Goal: Information Seeking & Learning: Learn about a topic

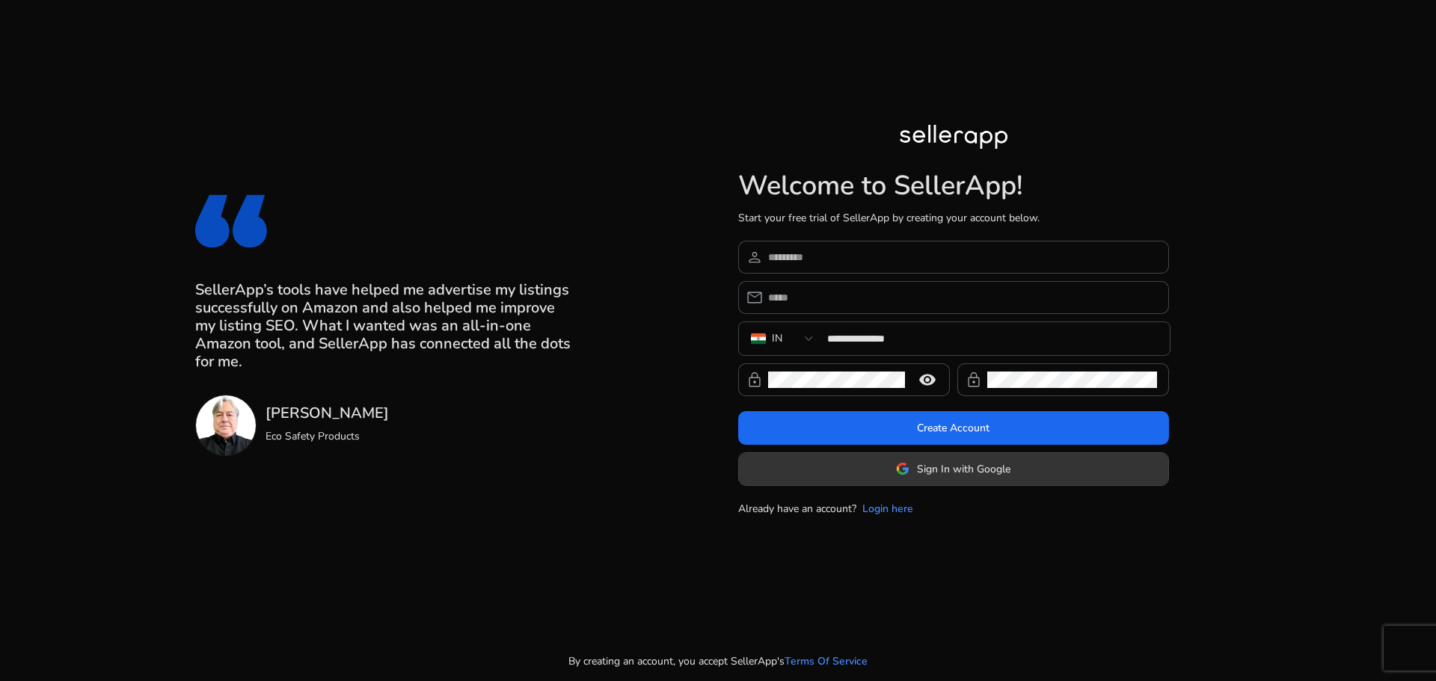
click at [893, 480] on span at bounding box center [953, 469] width 429 height 36
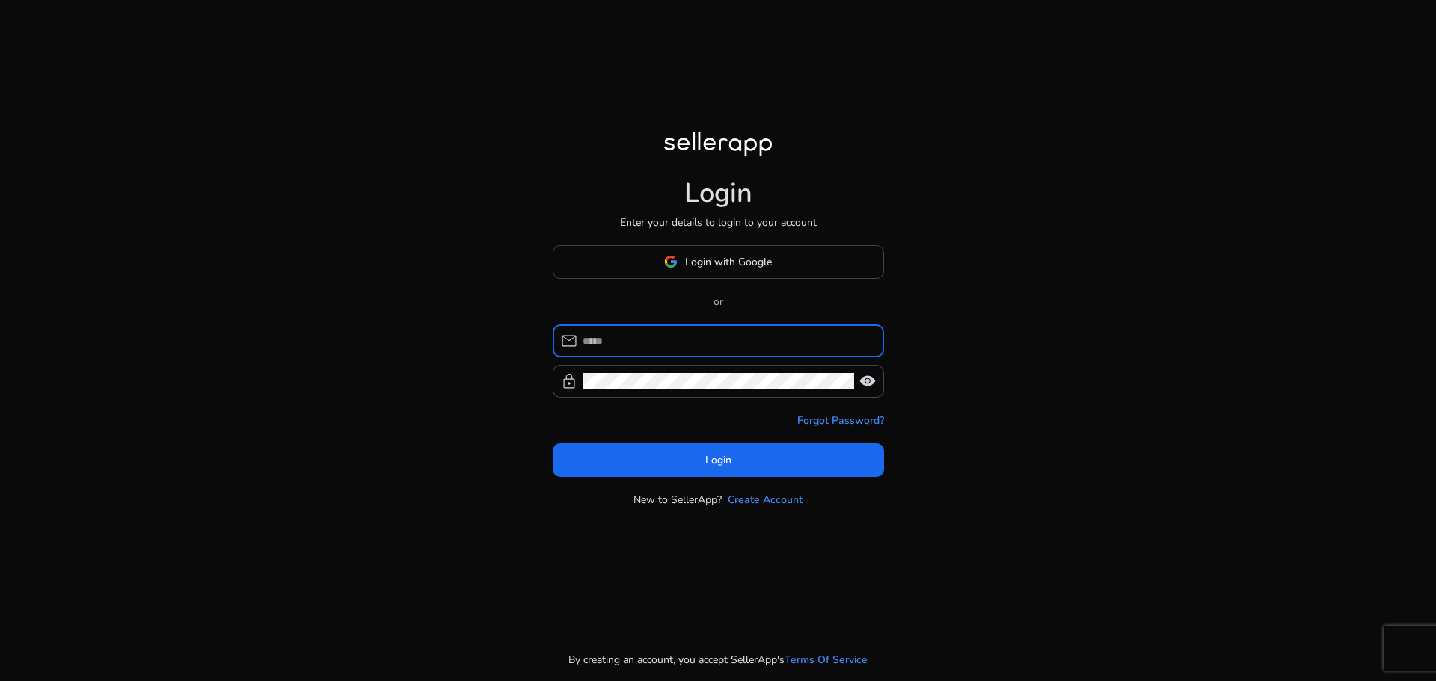
click at [737, 290] on div "Login with Google or mail lock visibility Forgot Password? Login New to SellerA…" at bounding box center [718, 376] width 331 height 262
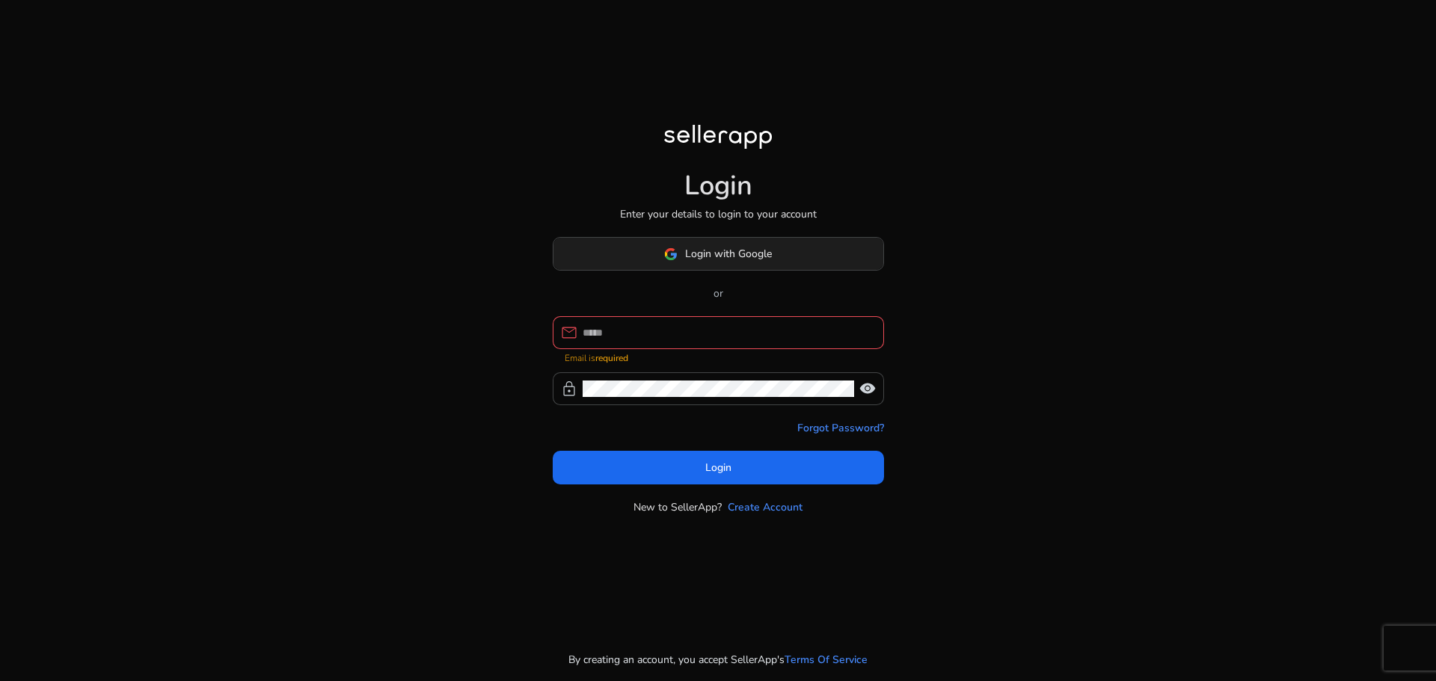
click at [745, 266] on span at bounding box center [718, 254] width 330 height 36
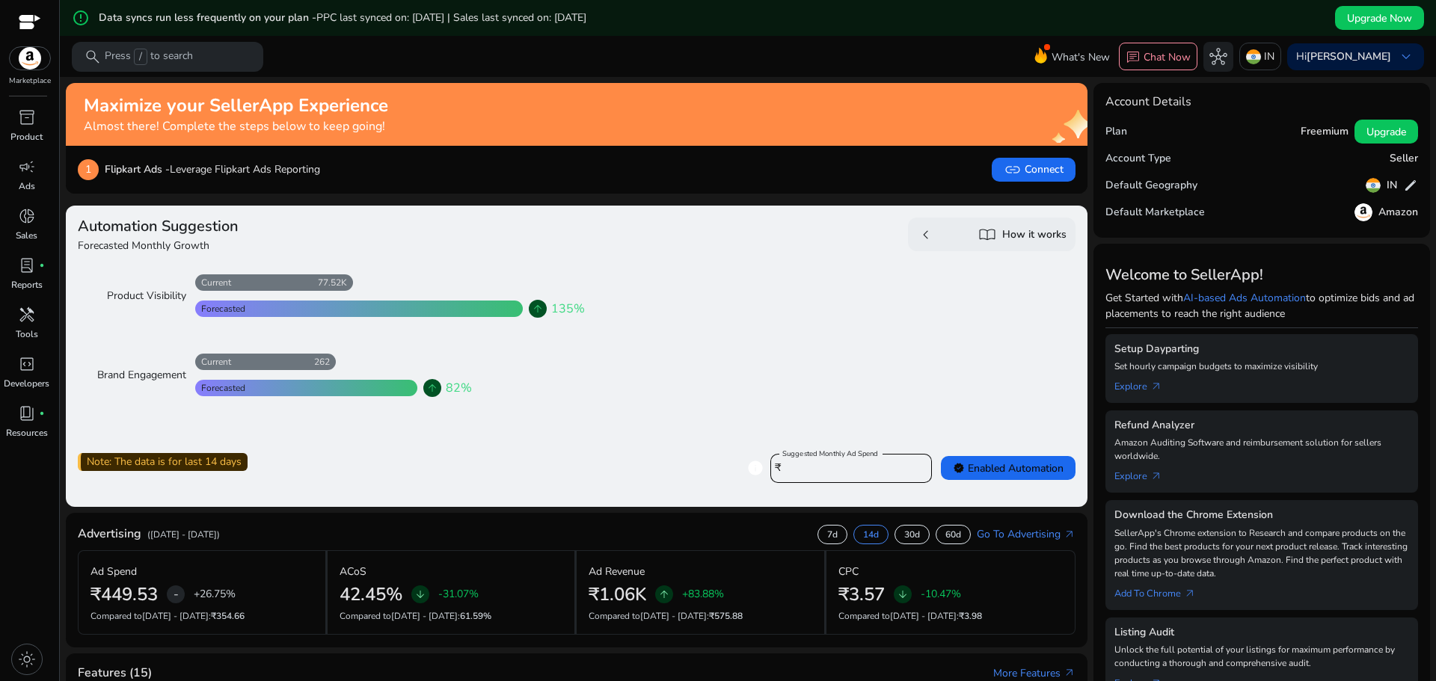
click at [794, 160] on div "1 Flipkart Ads - Leverage Flipkart Ads Reporting link Connect" at bounding box center [577, 170] width 998 height 24
click at [22, 162] on span "campaign" at bounding box center [27, 167] width 18 height 18
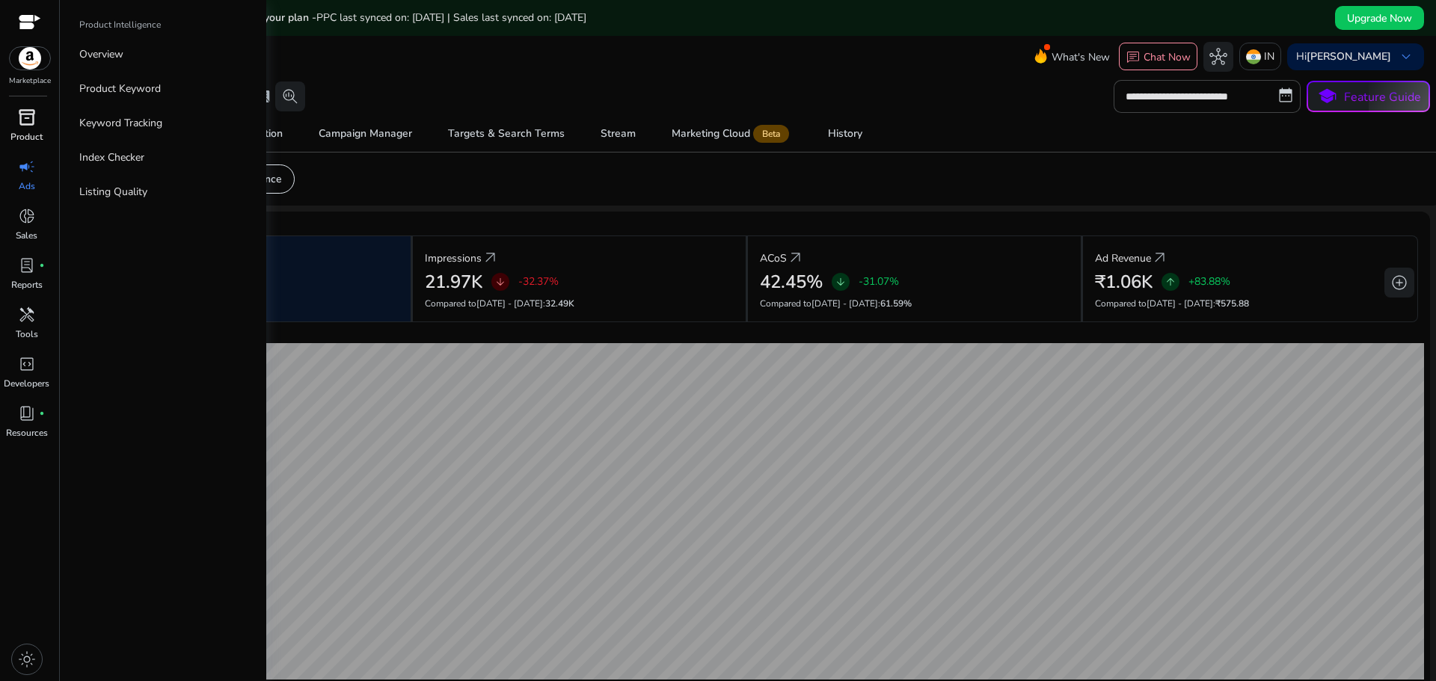
click at [39, 123] on div "inventory_2" at bounding box center [27, 117] width 42 height 24
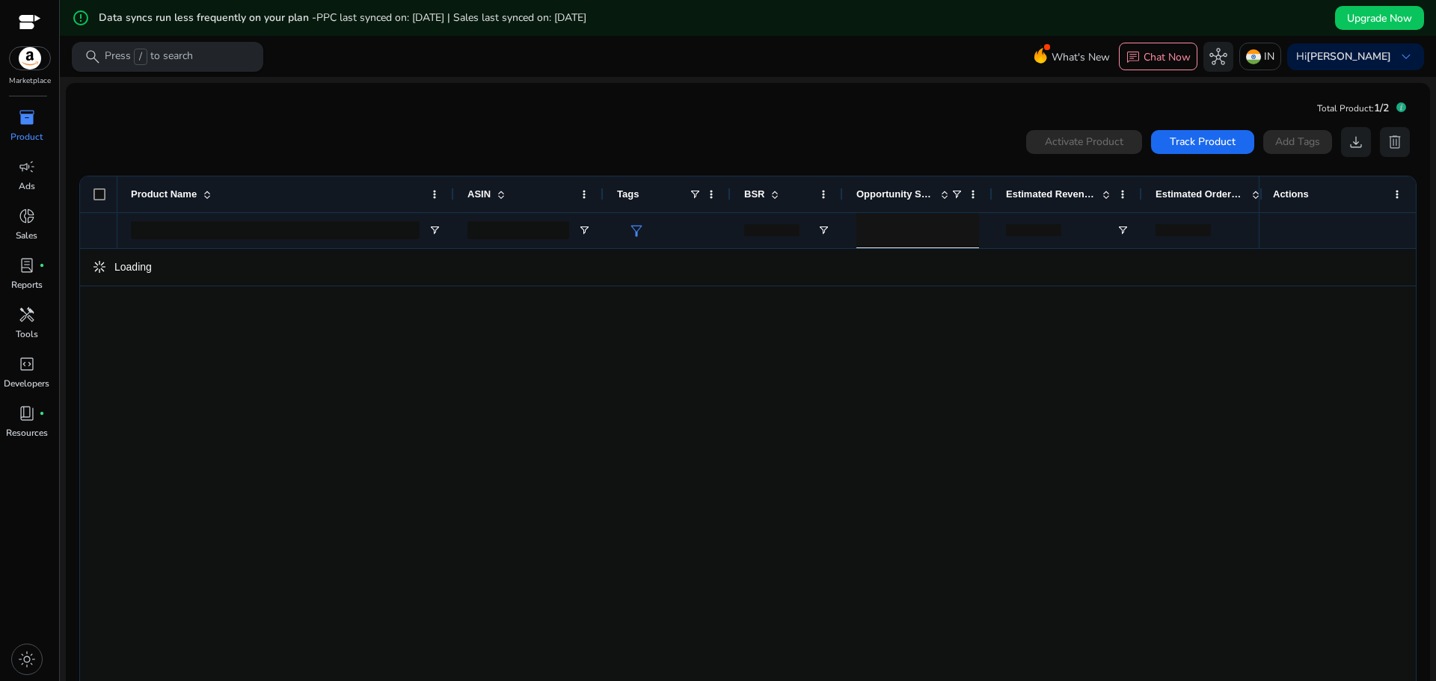
click at [212, 58] on div "search Press / to search" at bounding box center [167, 57] width 191 height 30
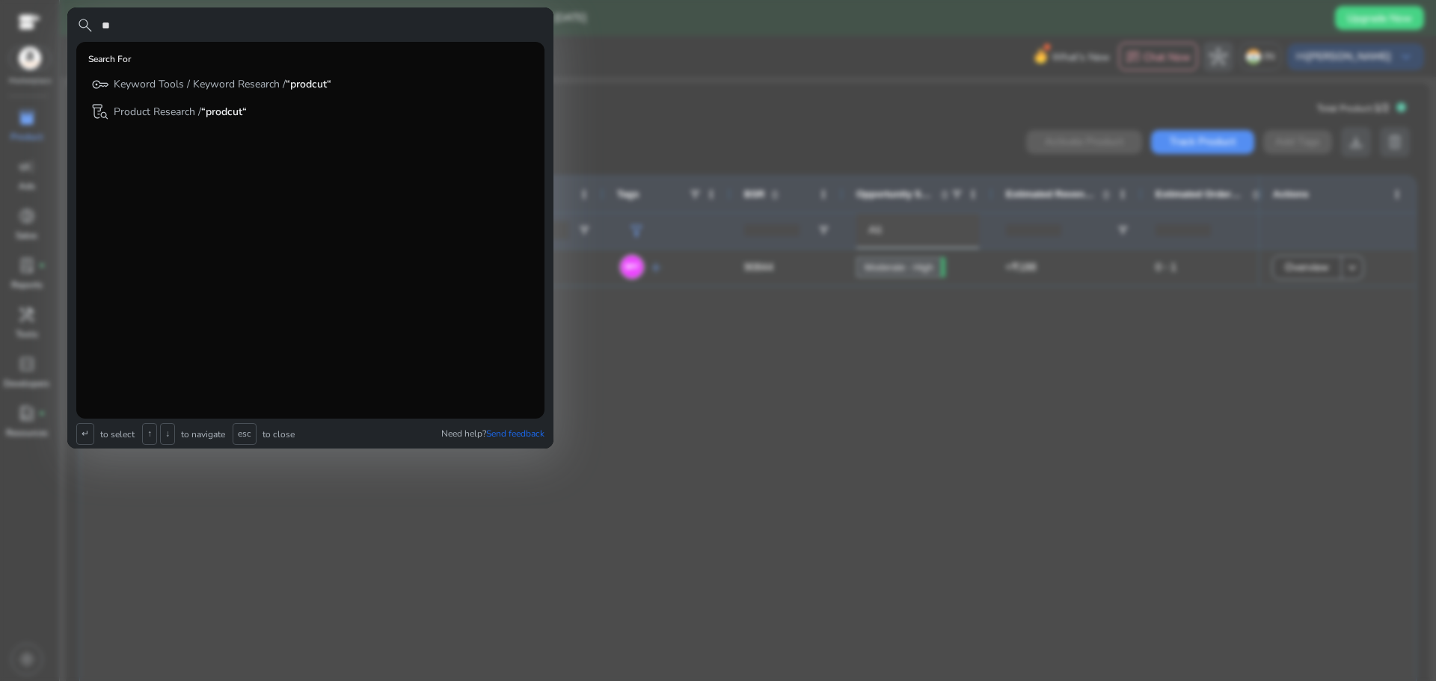
type input "*"
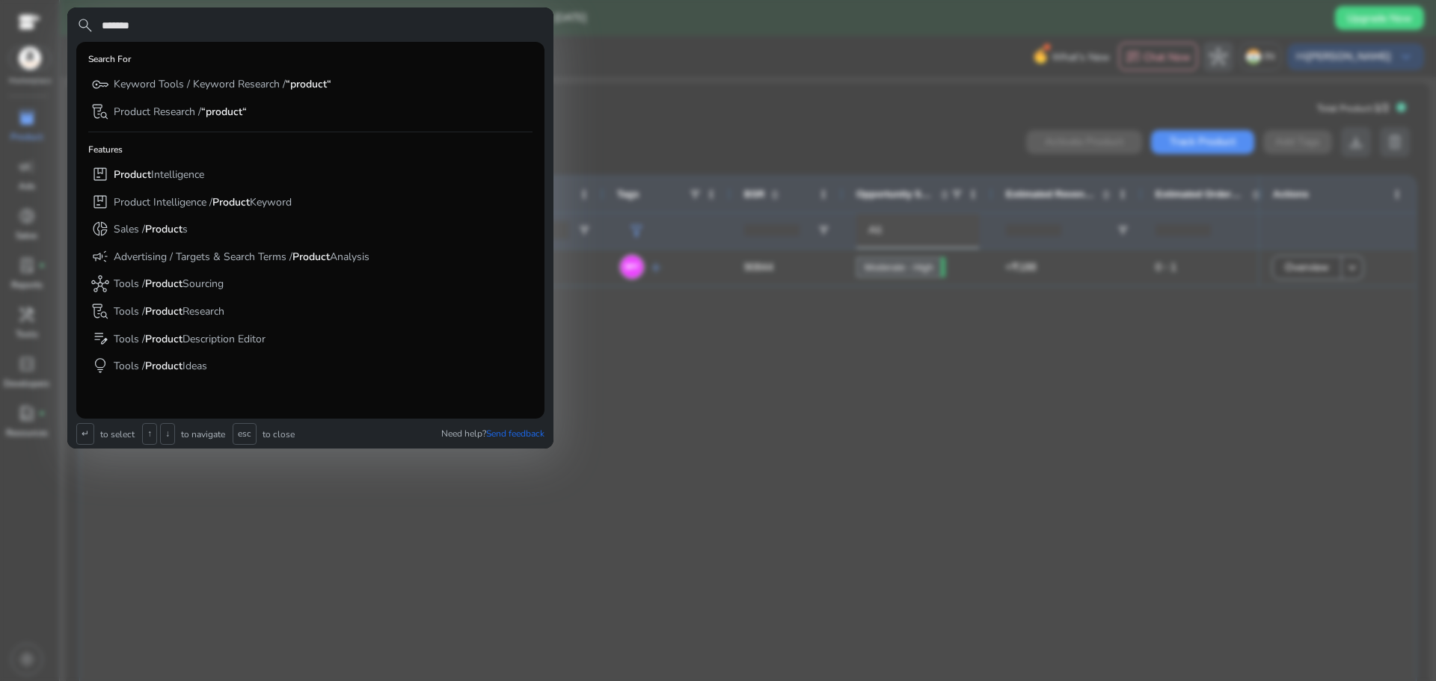
click at [316, 29] on input "*******" at bounding box center [322, 25] width 444 height 18
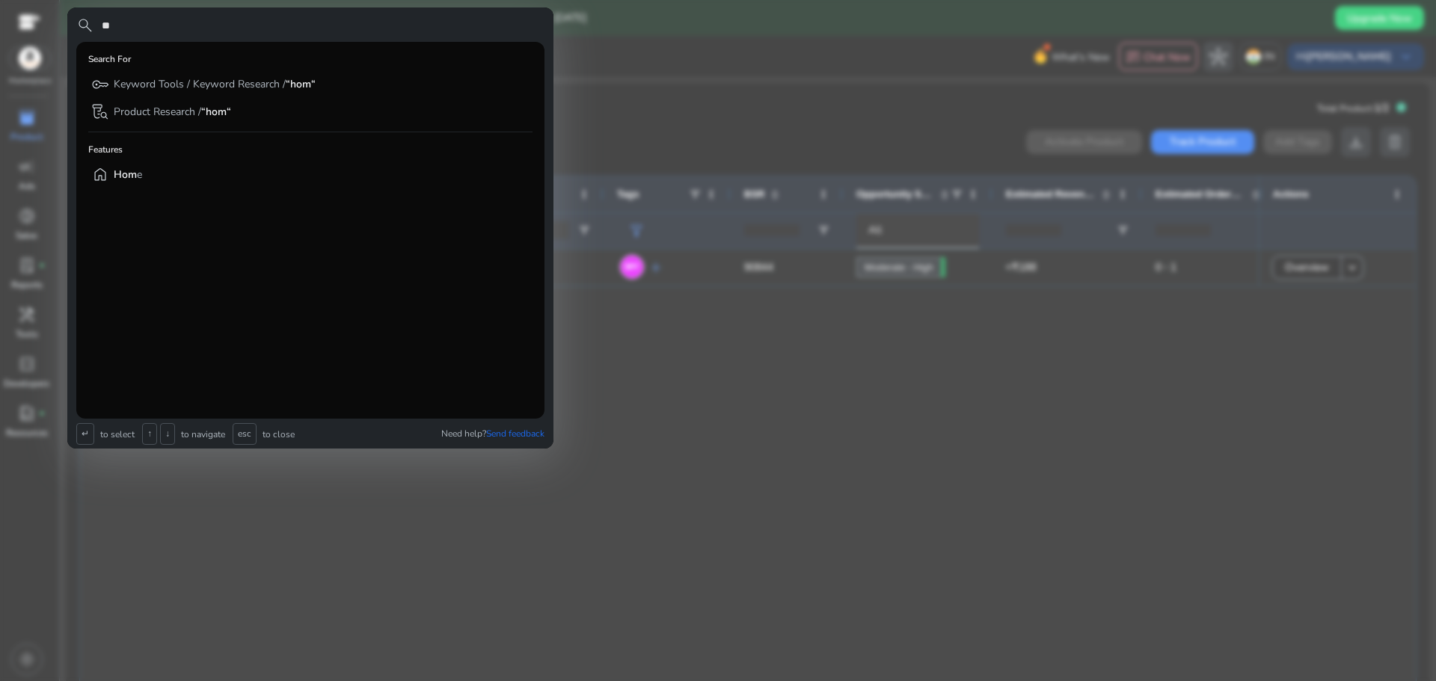
type input "*"
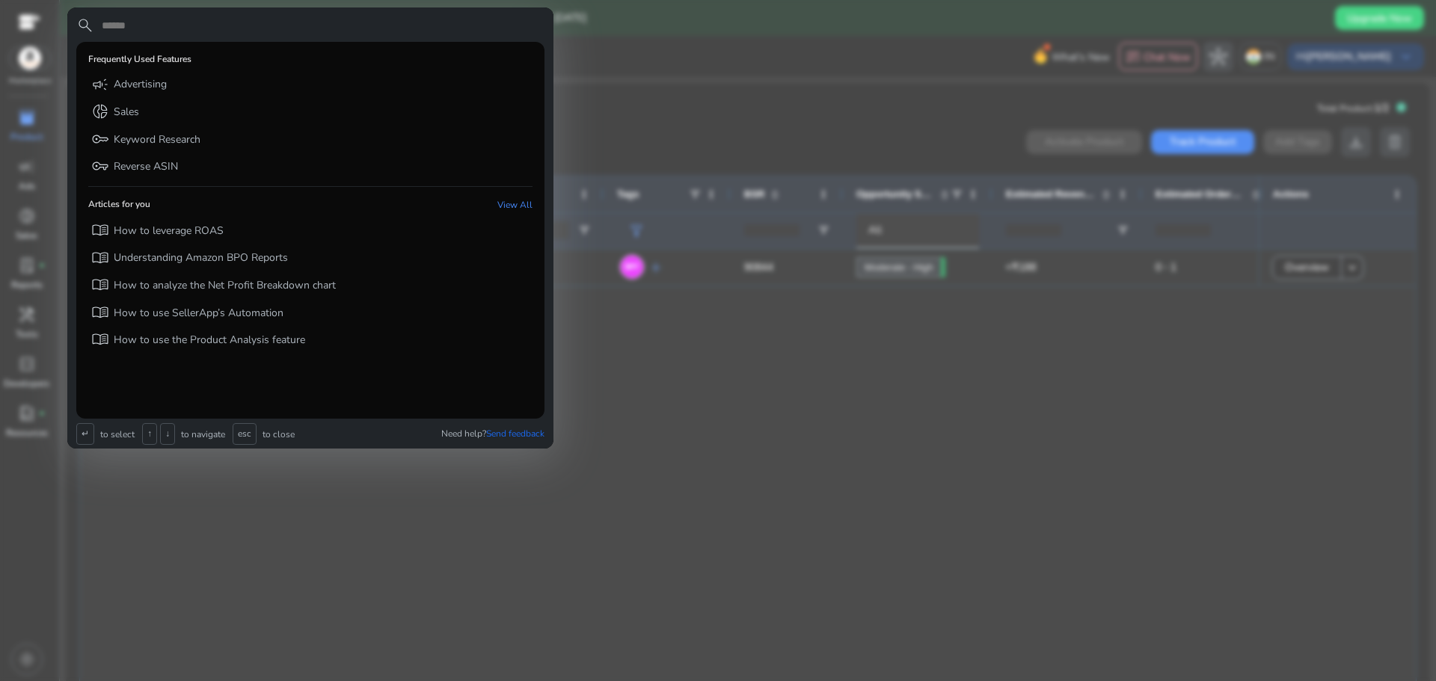
click at [234, 25] on input "text" at bounding box center [322, 25] width 444 height 18
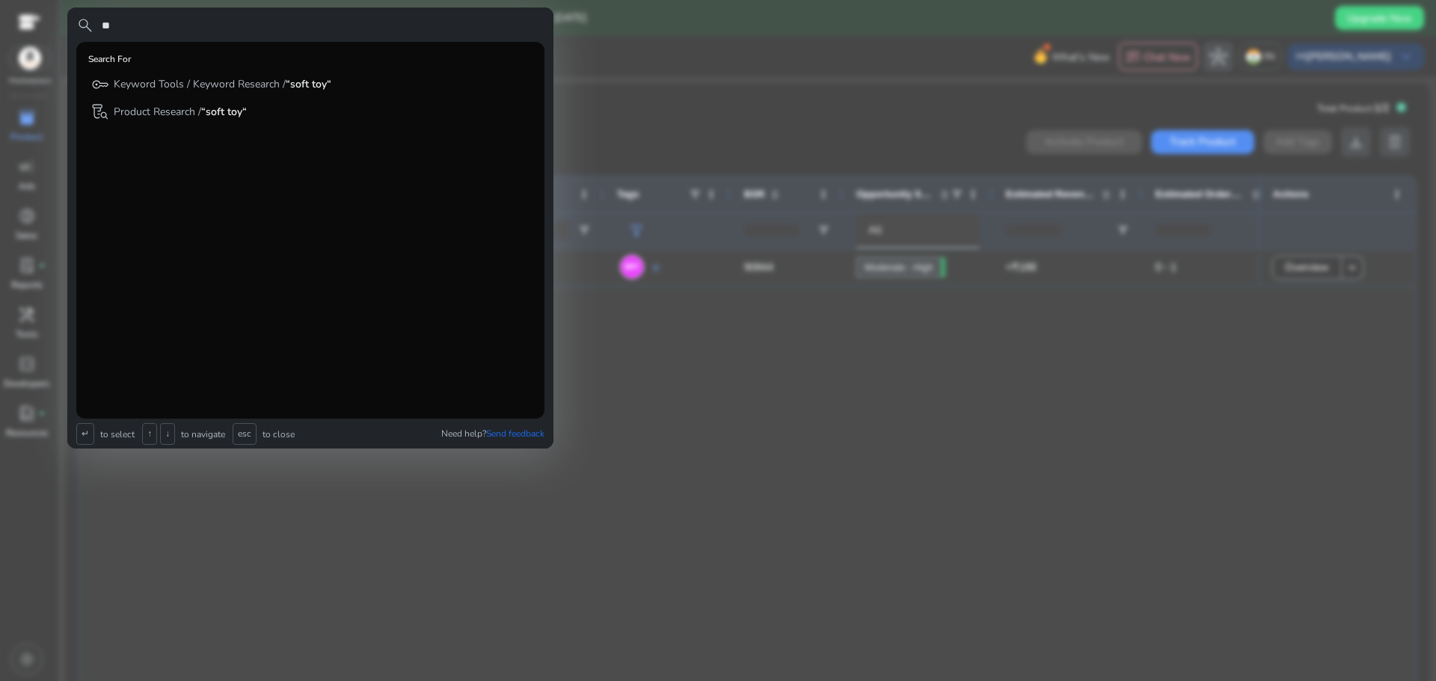
type input "*"
type input "*******"
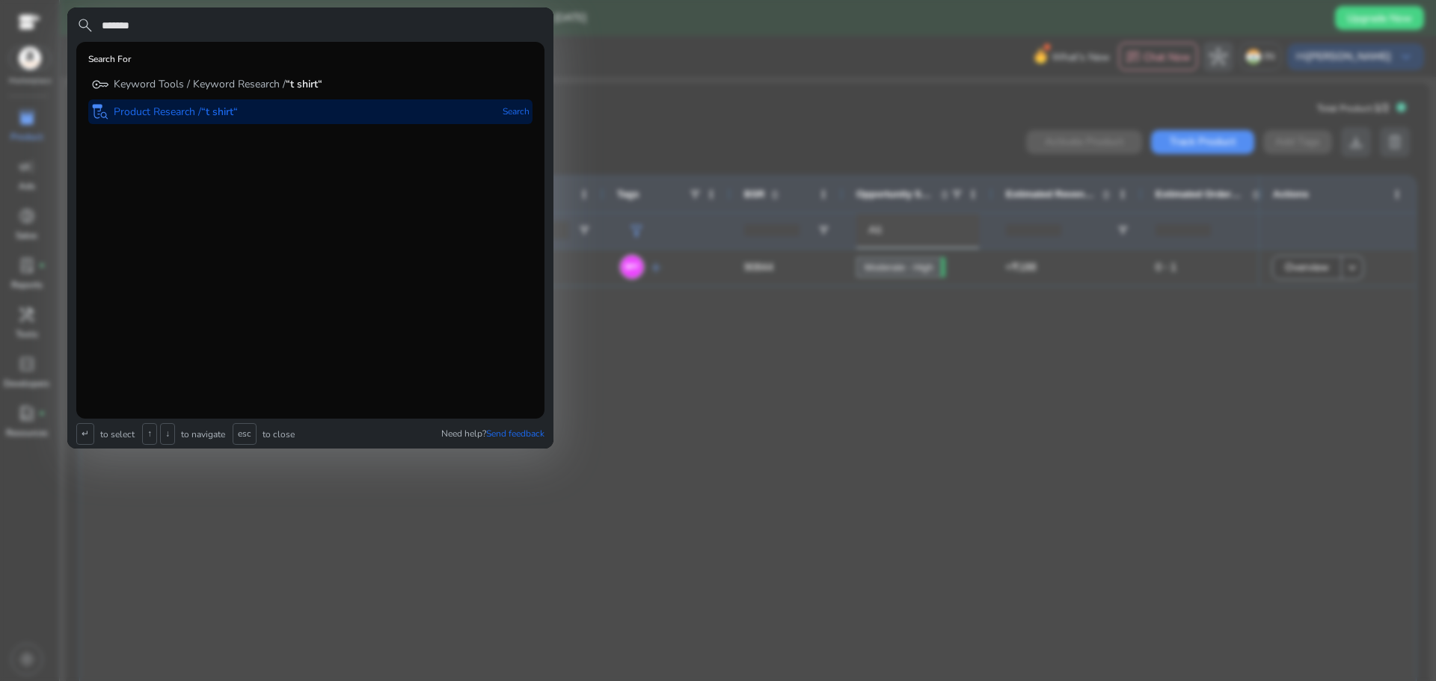
click at [262, 111] on div "lab_research Product Research / “t shirt“ Search" at bounding box center [310, 111] width 444 height 25
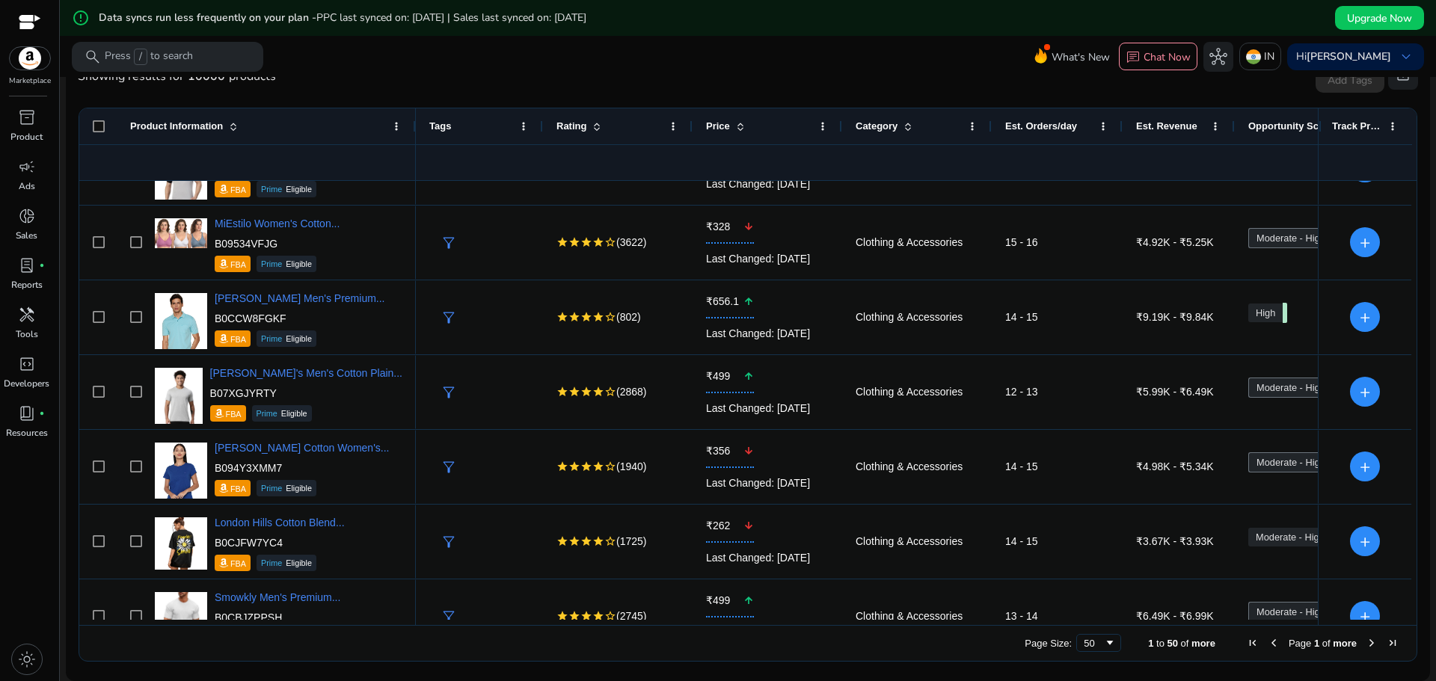
scroll to position [1795, 0]
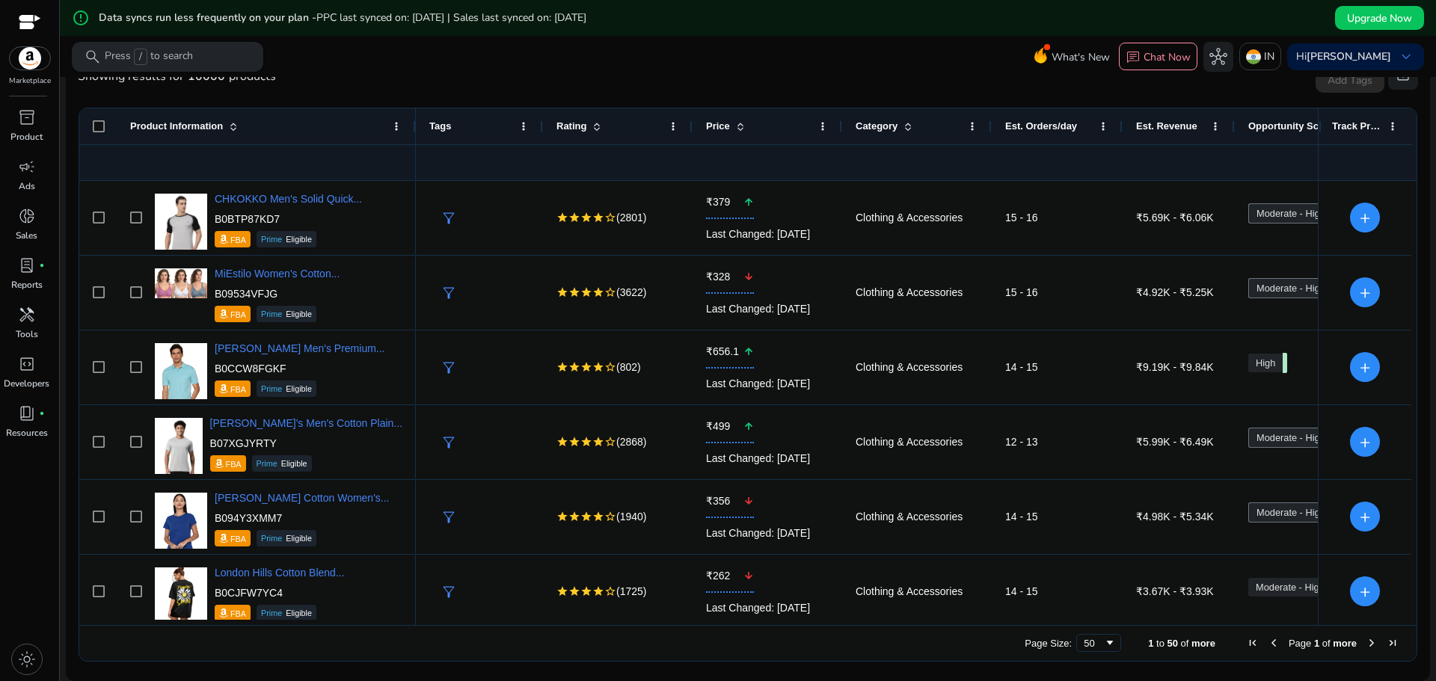
click at [215, 58] on div "search Press / to search" at bounding box center [167, 57] width 191 height 30
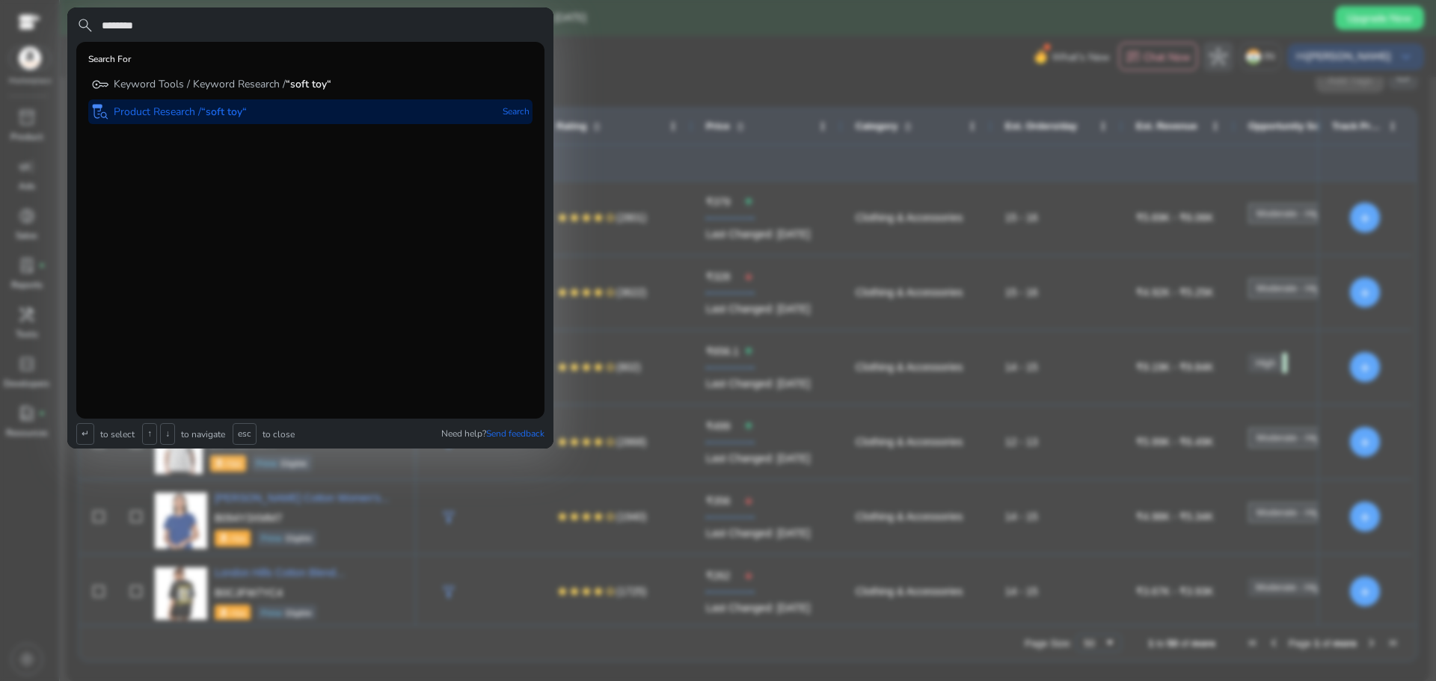
type input "********"
click at [282, 105] on div "lab_research Product Research / “soft toy“ Search" at bounding box center [310, 111] width 444 height 25
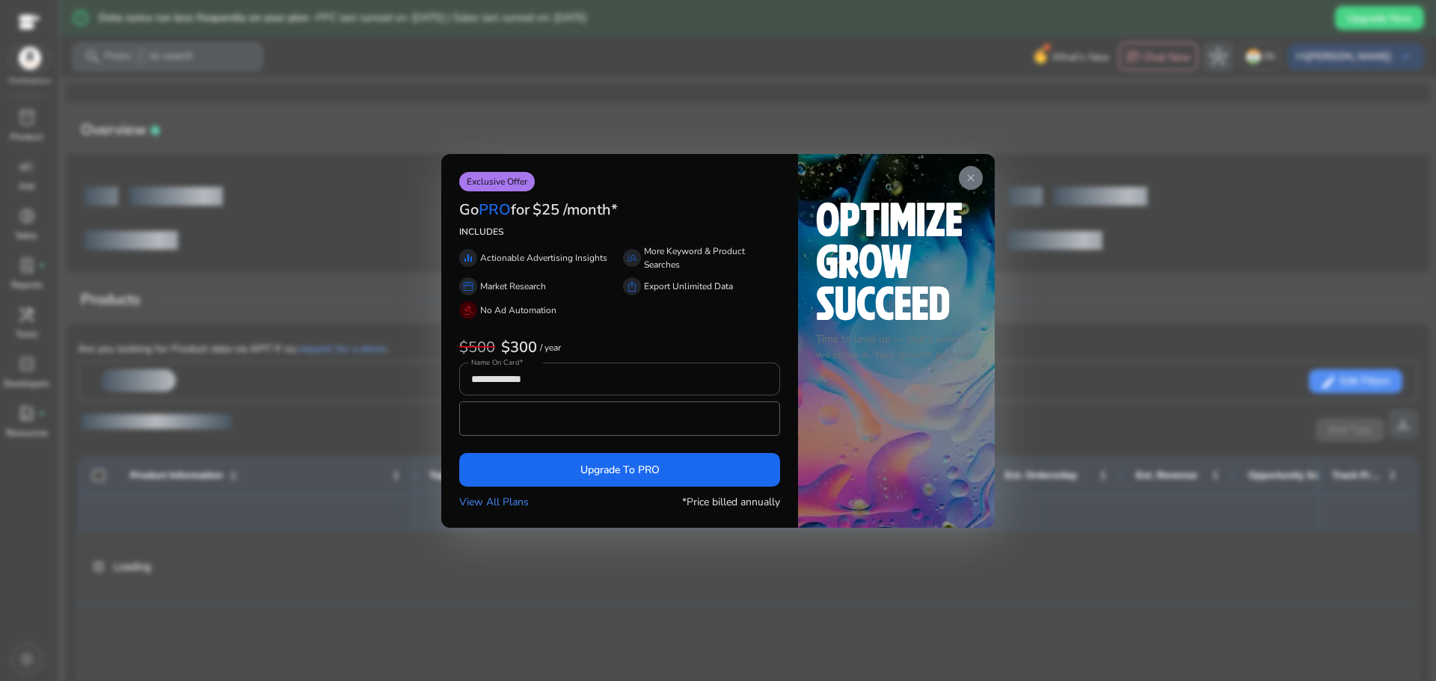
scroll to position [0, 0]
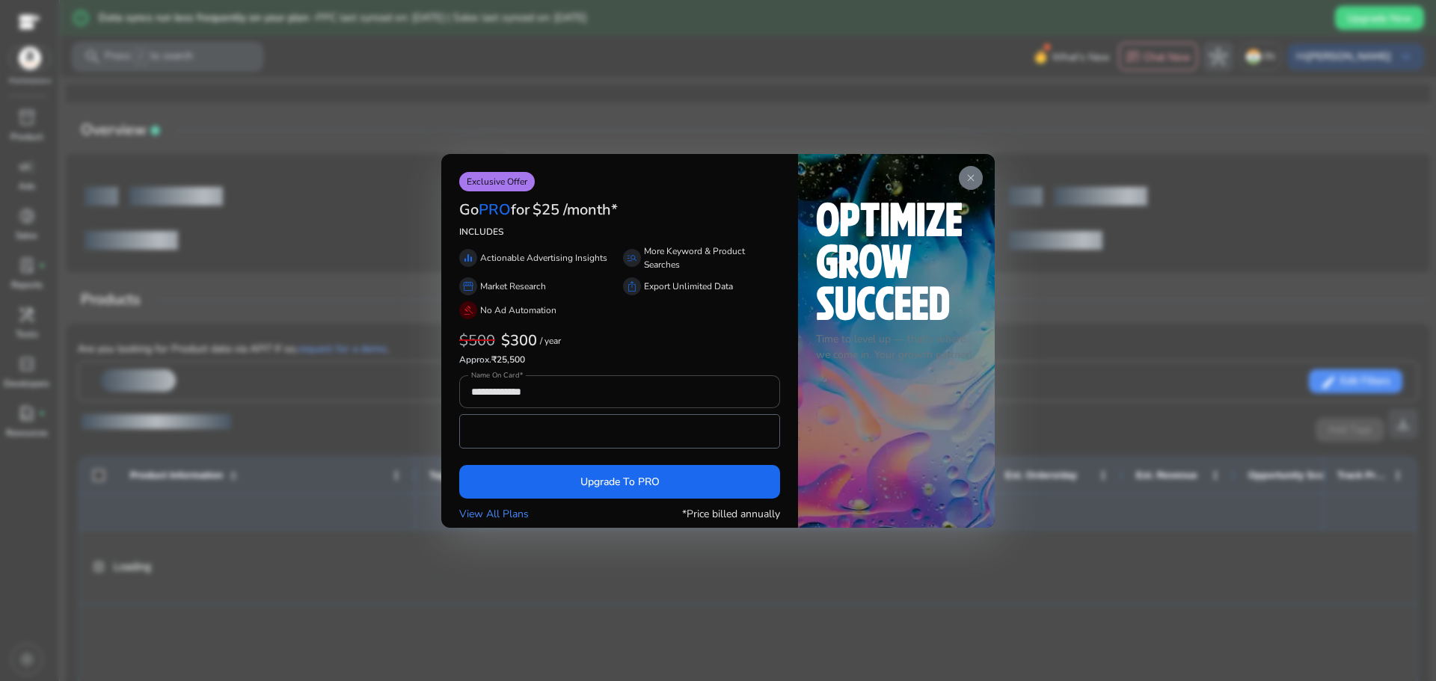
drag, startPoint x: 921, startPoint y: 138, endPoint x: 981, endPoint y: 170, distance: 68.6
click at [923, 137] on div at bounding box center [718, 340] width 1436 height 681
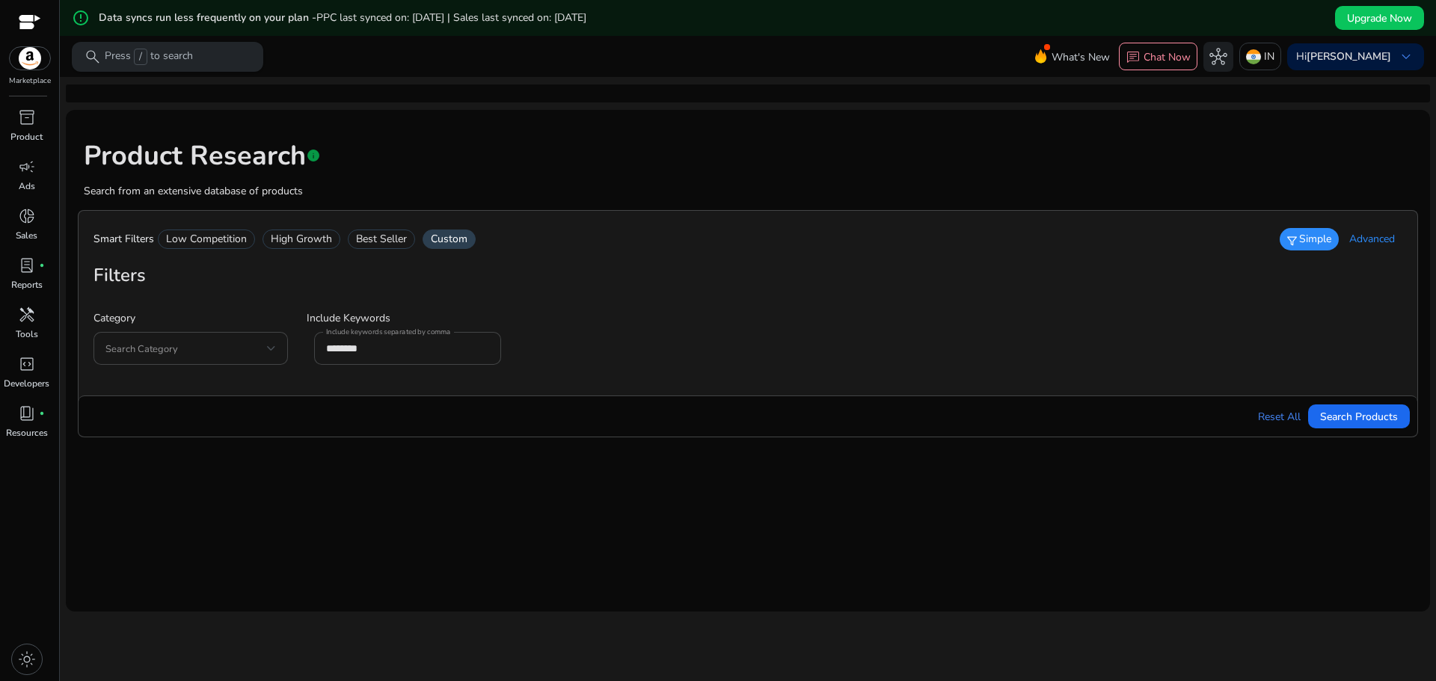
click at [184, 58] on p "Press / to search" at bounding box center [149, 57] width 88 height 16
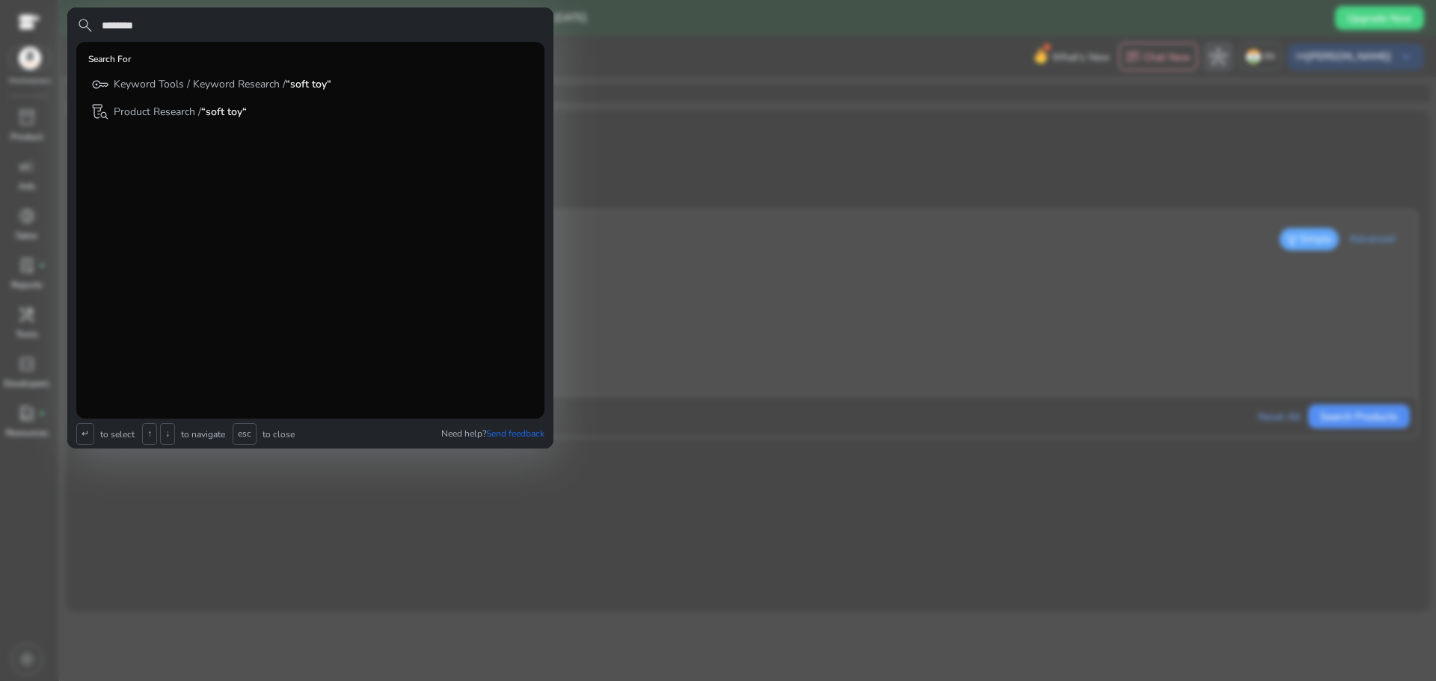
type input "********"
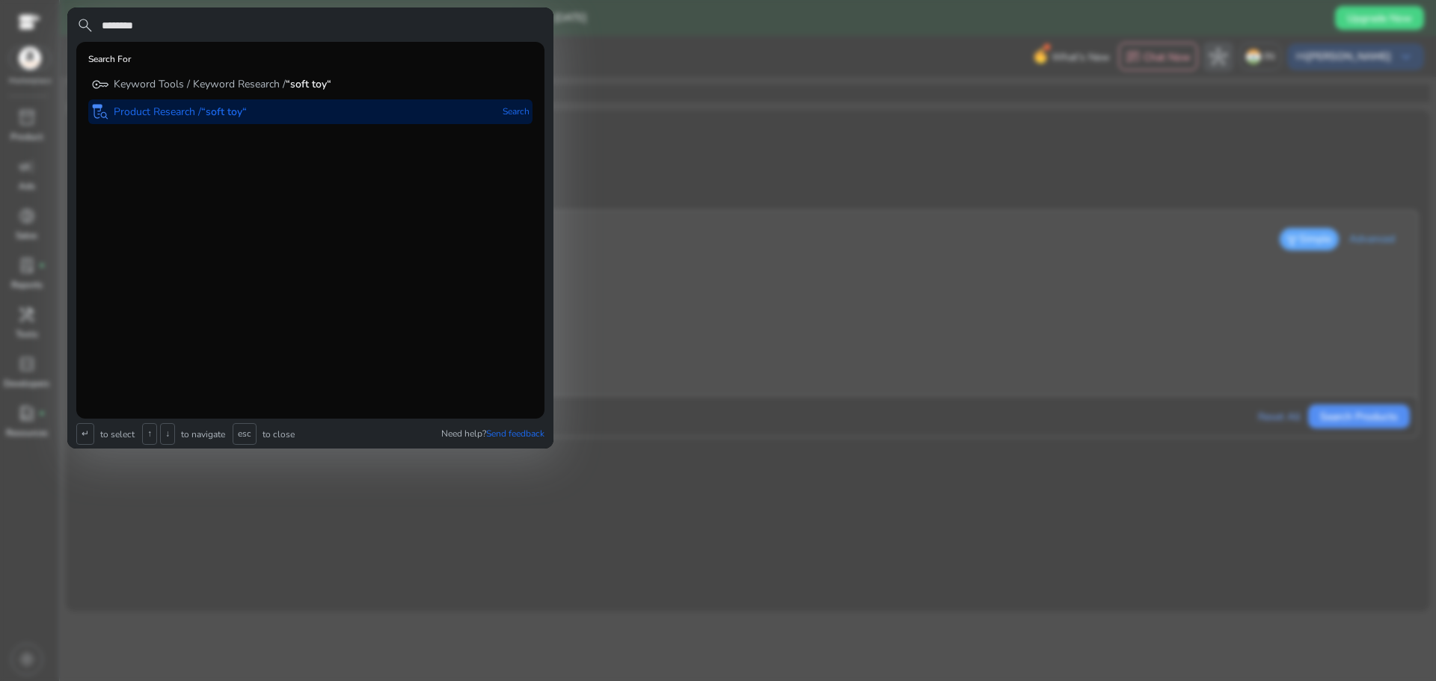
click at [197, 111] on p "Product Research / “soft toy“" at bounding box center [180, 112] width 133 height 15
type input "********"
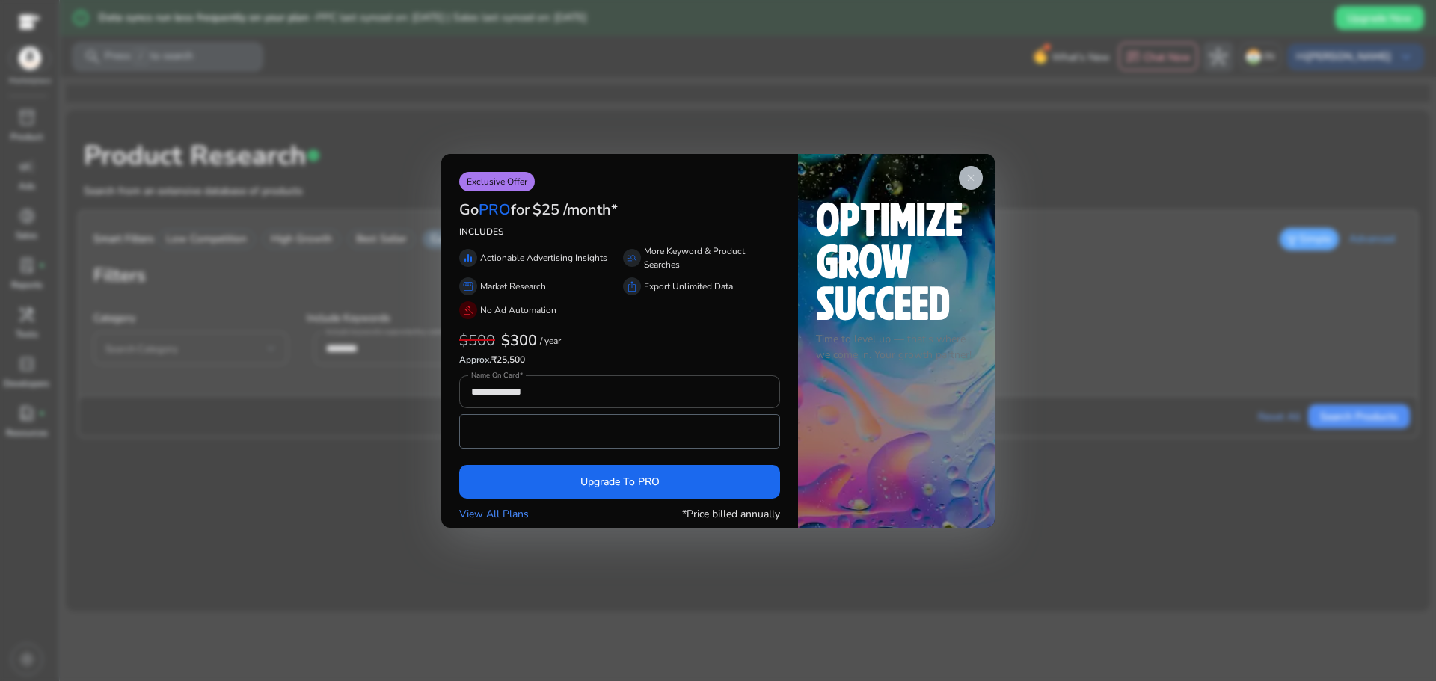
drag, startPoint x: 983, startPoint y: 159, endPoint x: 968, endPoint y: 185, distance: 30.8
click at [982, 158] on div "close Time to level up — that's where we come in. Your growth partner!" at bounding box center [896, 341] width 197 height 374
click at [968, 185] on app-icon "close" at bounding box center [971, 178] width 24 height 24
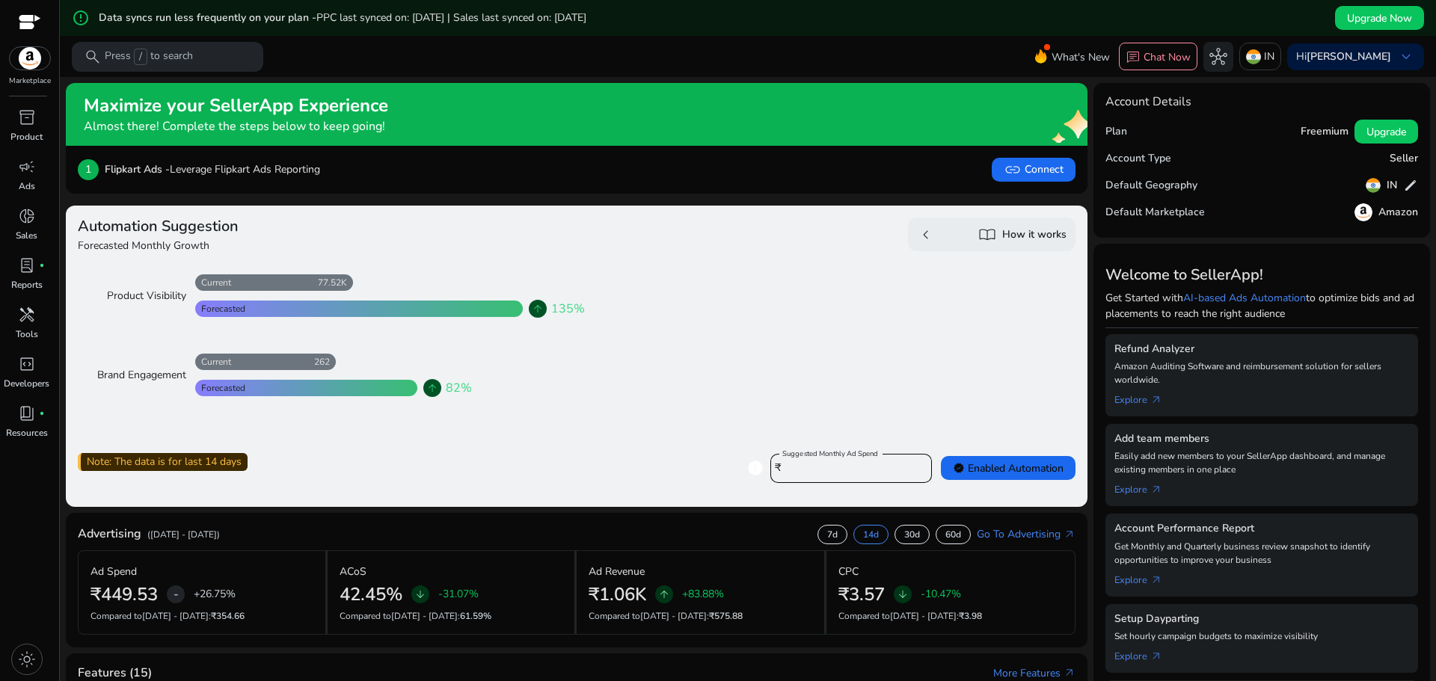
scroll to position [75, 0]
